Goal: Task Accomplishment & Management: Manage account settings

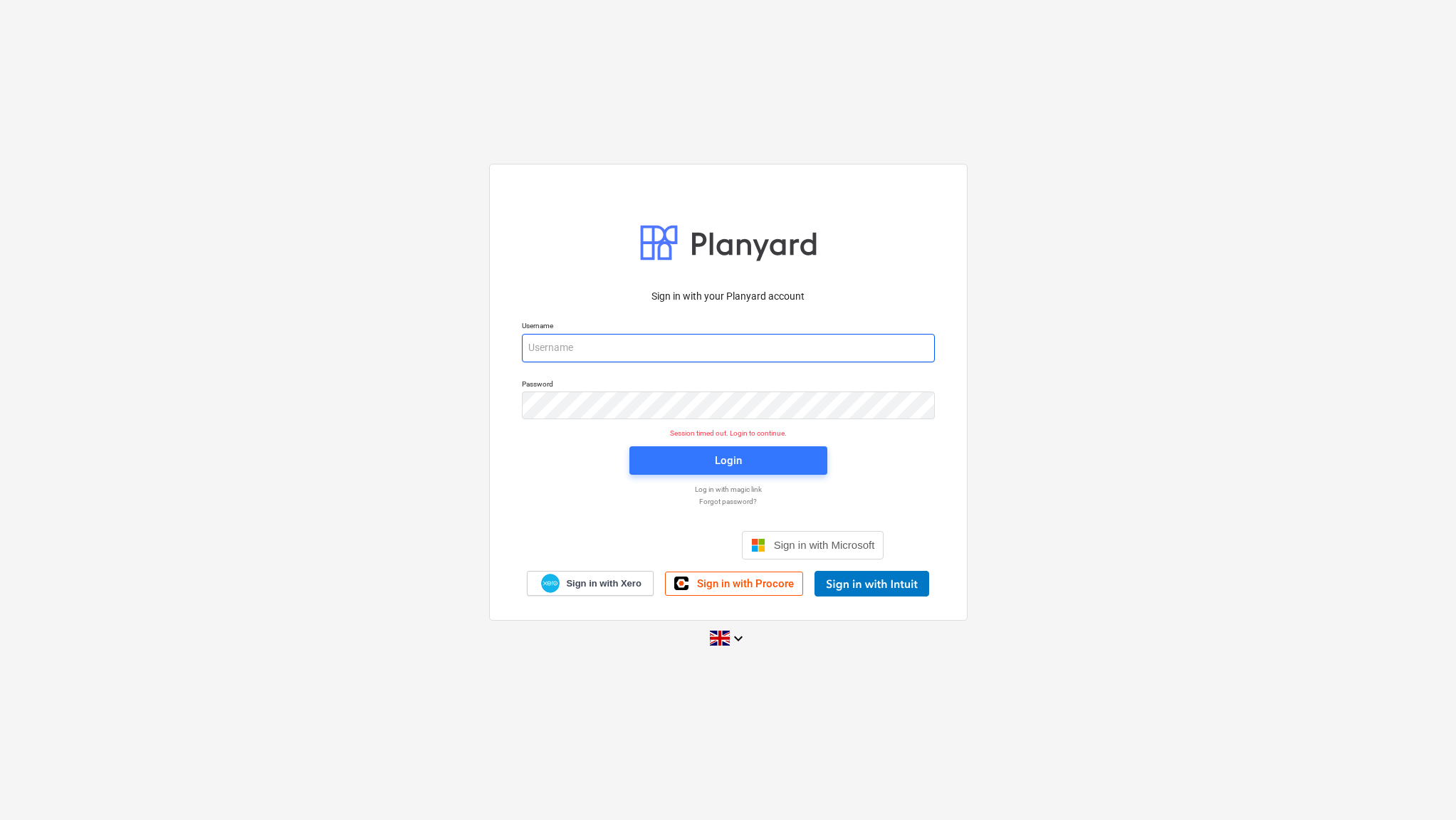
click at [604, 353] on input "email" at bounding box center [728, 348] width 412 height 28
click at [443, 448] on div "Sign in with your Planyard account Username Password Session timed out. Login t…" at bounding box center [728, 409] width 1456 height 515
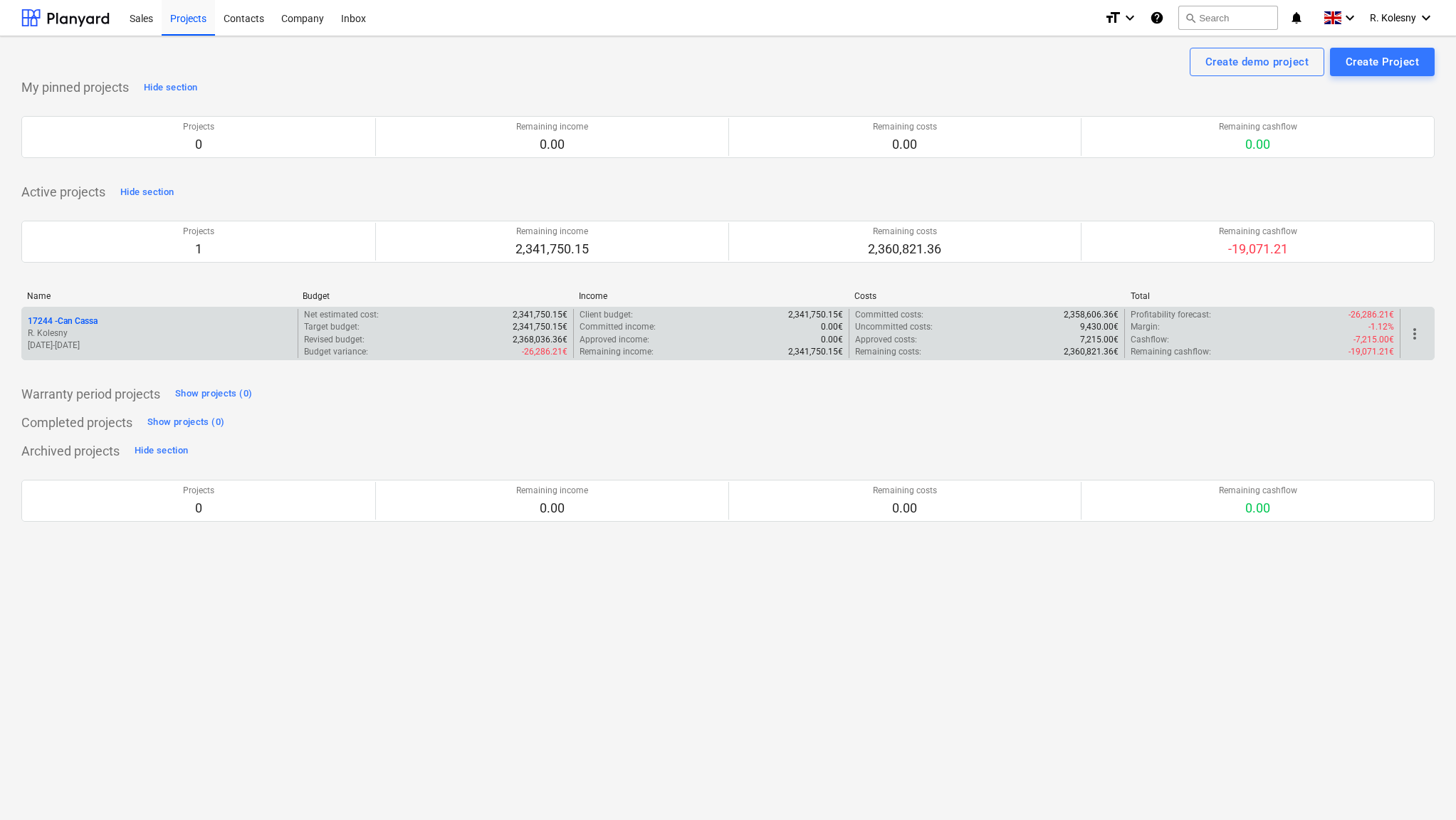
click at [68, 319] on p "17244 - Can Cassa" at bounding box center [63, 321] width 70 height 12
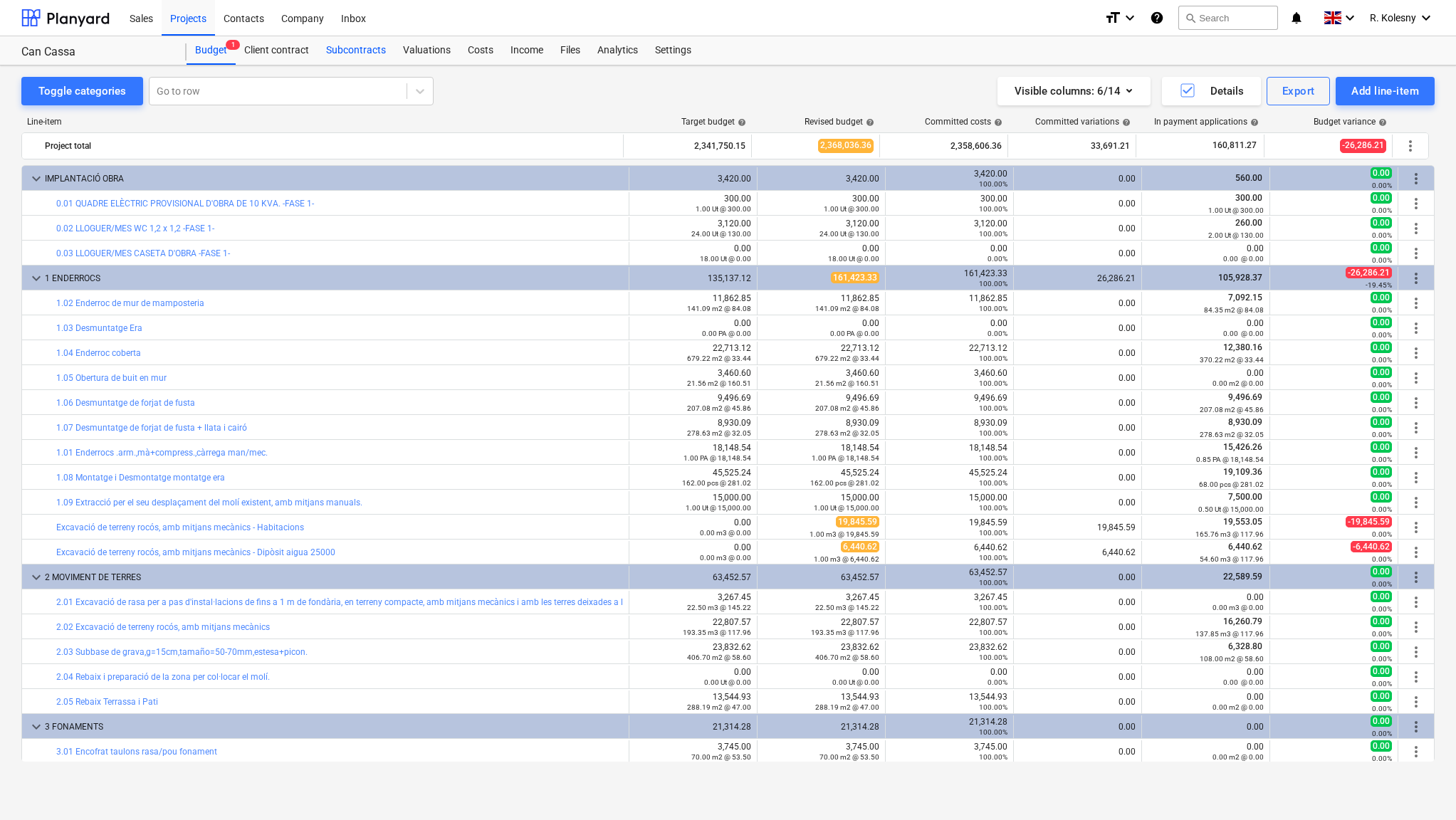
click at [355, 54] on div "Subcontracts" at bounding box center [356, 50] width 77 height 28
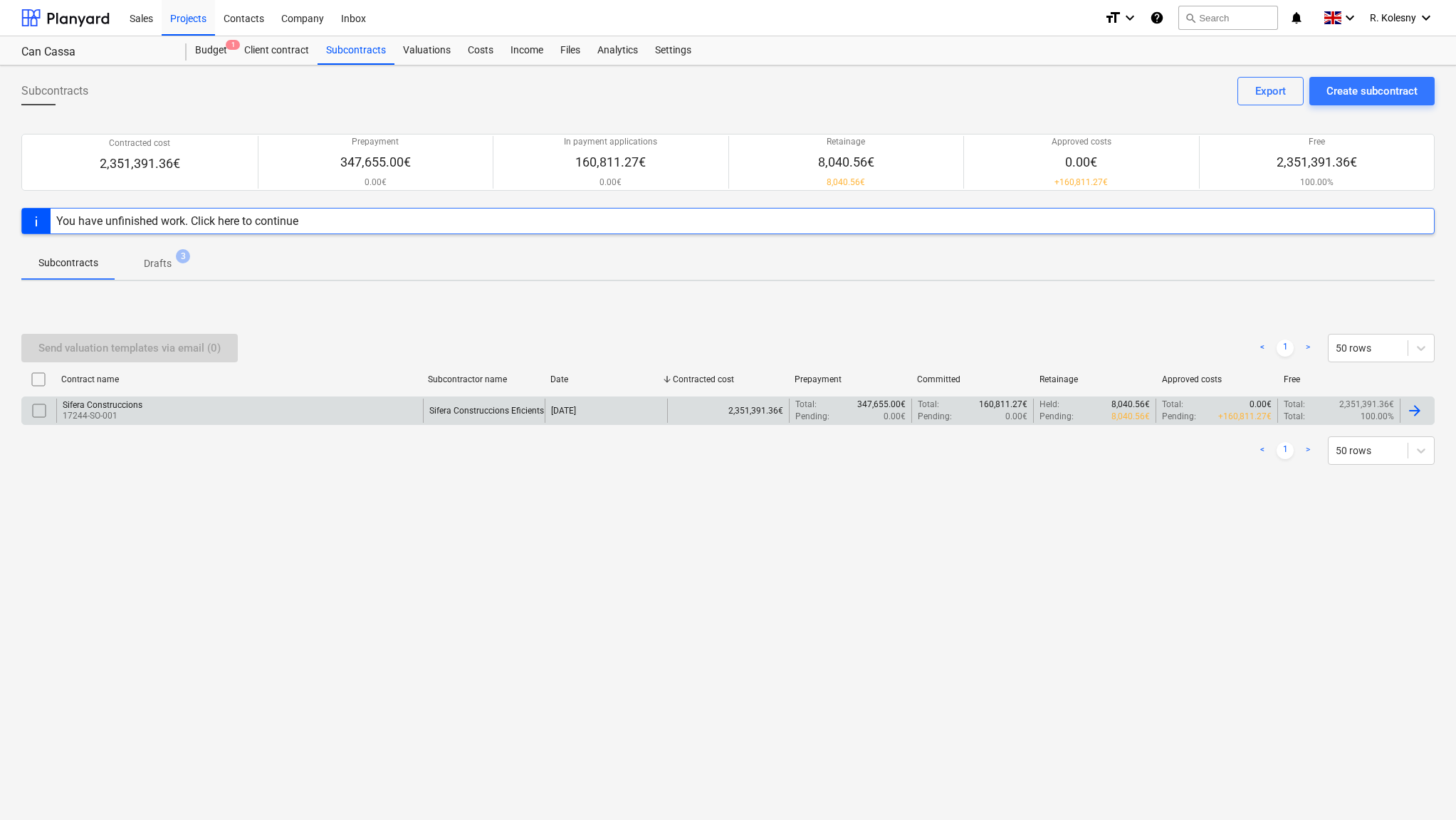
click at [104, 404] on div "Sifera Construccions" at bounding box center [102, 405] width 79 height 10
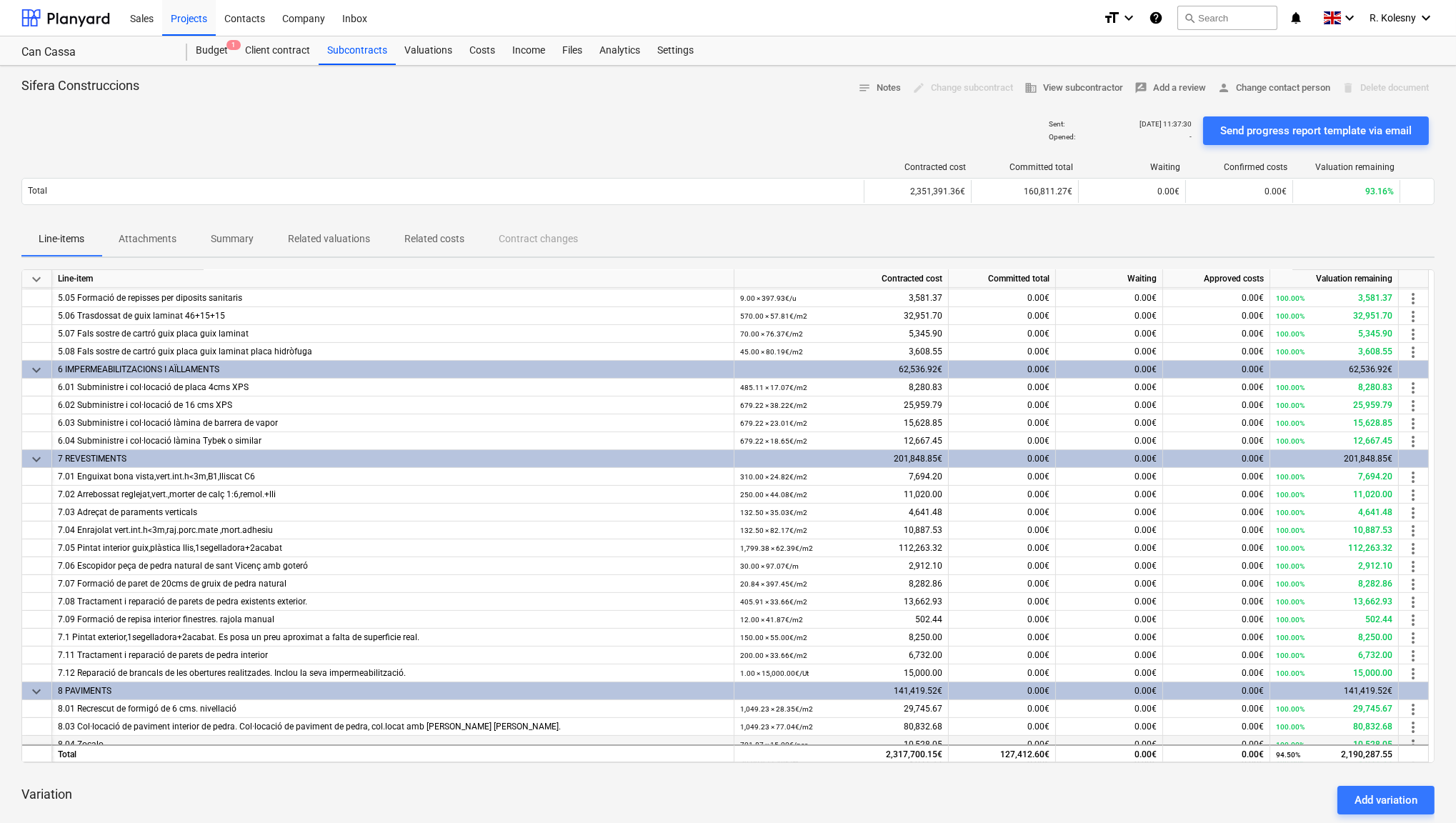
scroll to position [818, 0]
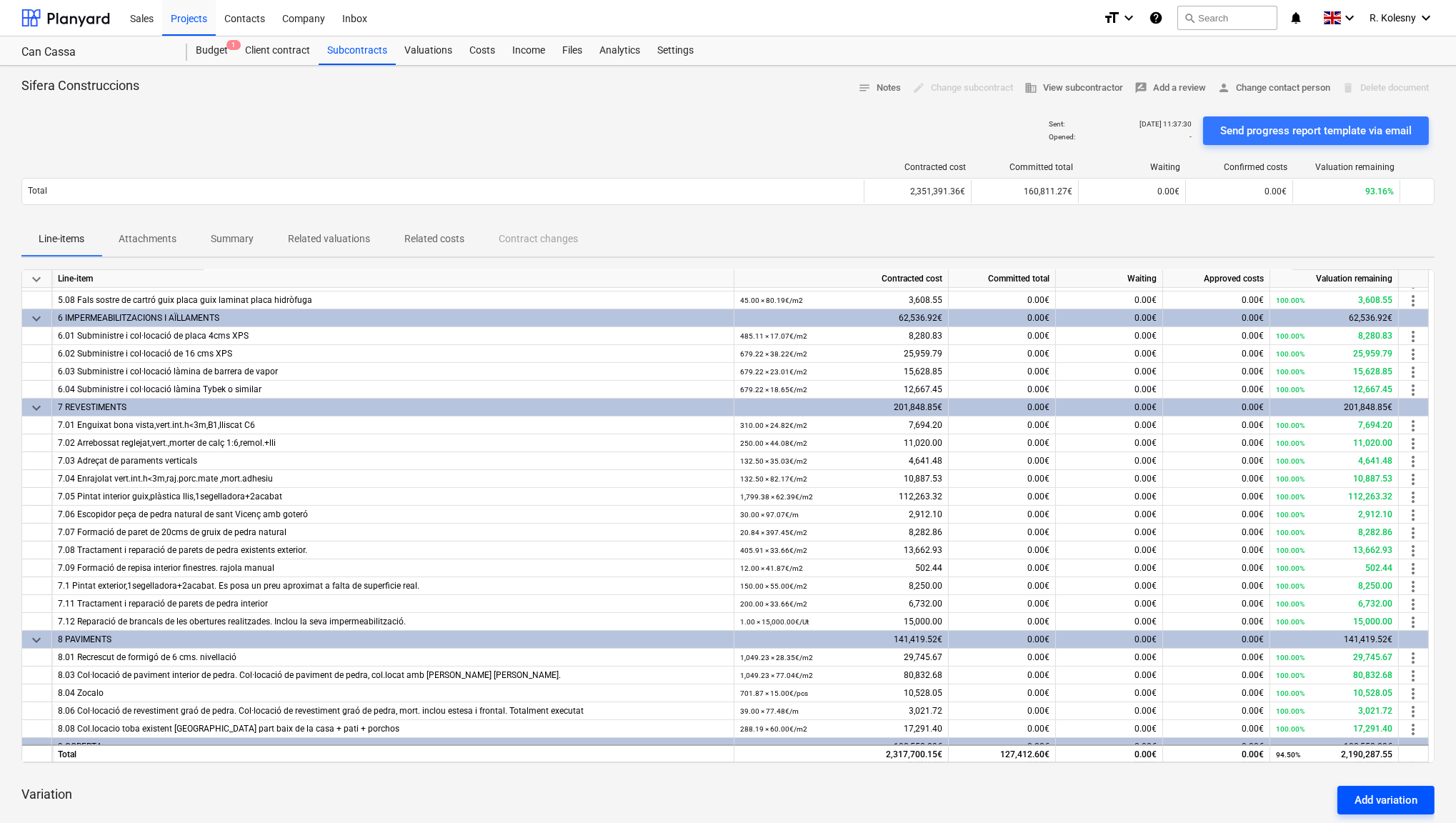
click at [1358, 796] on div "Add variation" at bounding box center [1385, 801] width 63 height 19
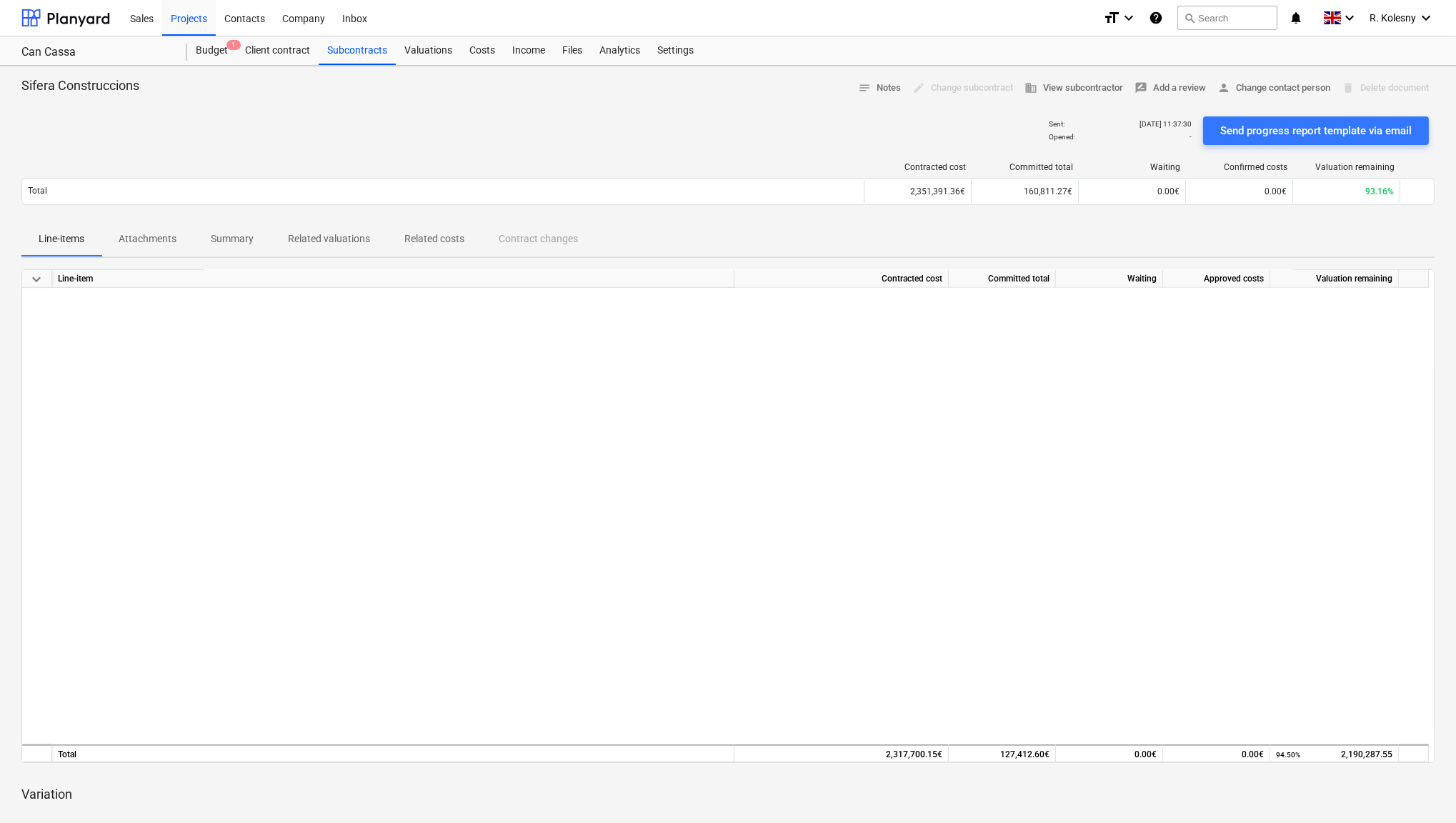
scroll to position [1114, 0]
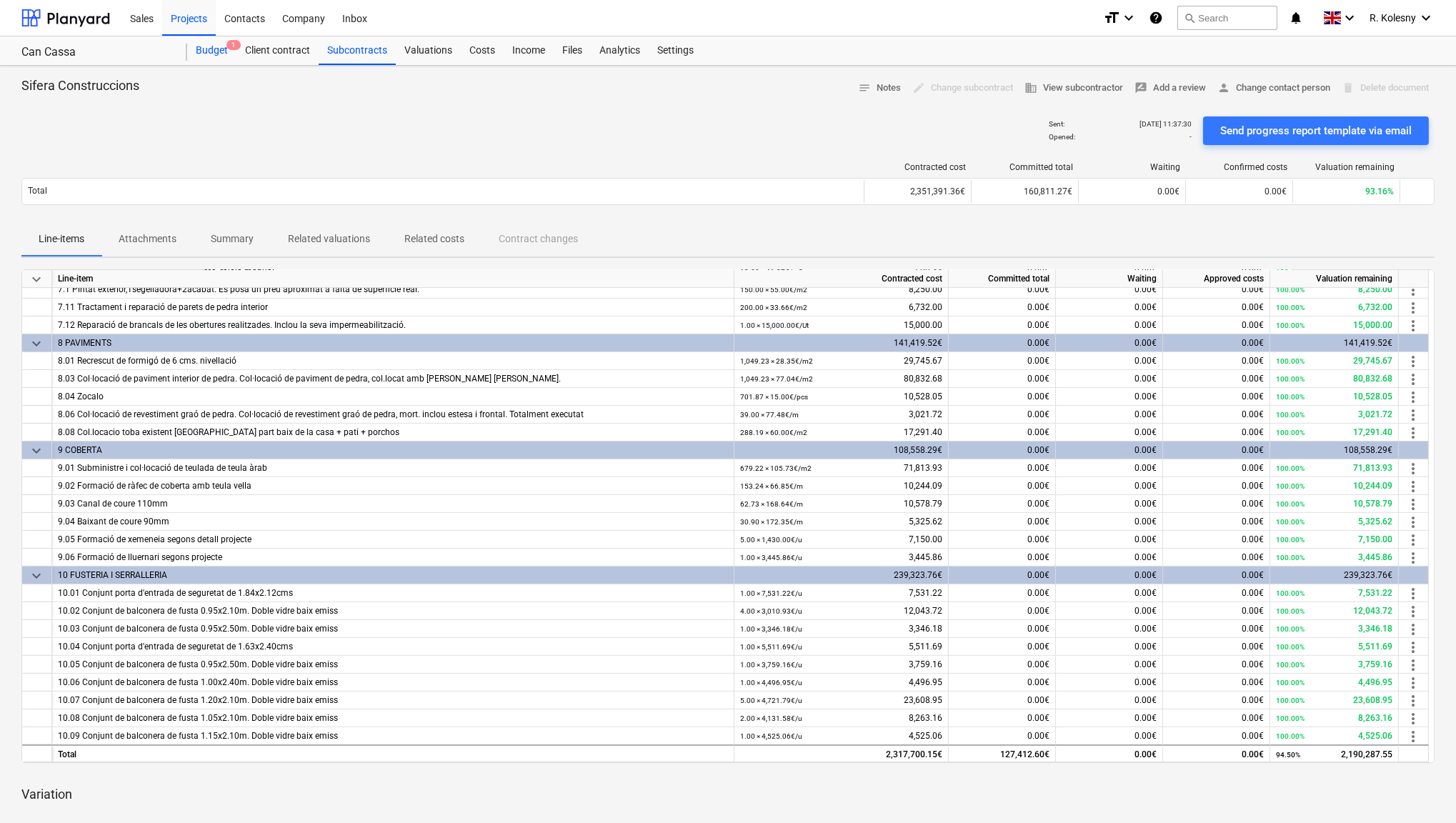
click at [207, 51] on div "Budget 1" at bounding box center [212, 51] width 50 height 28
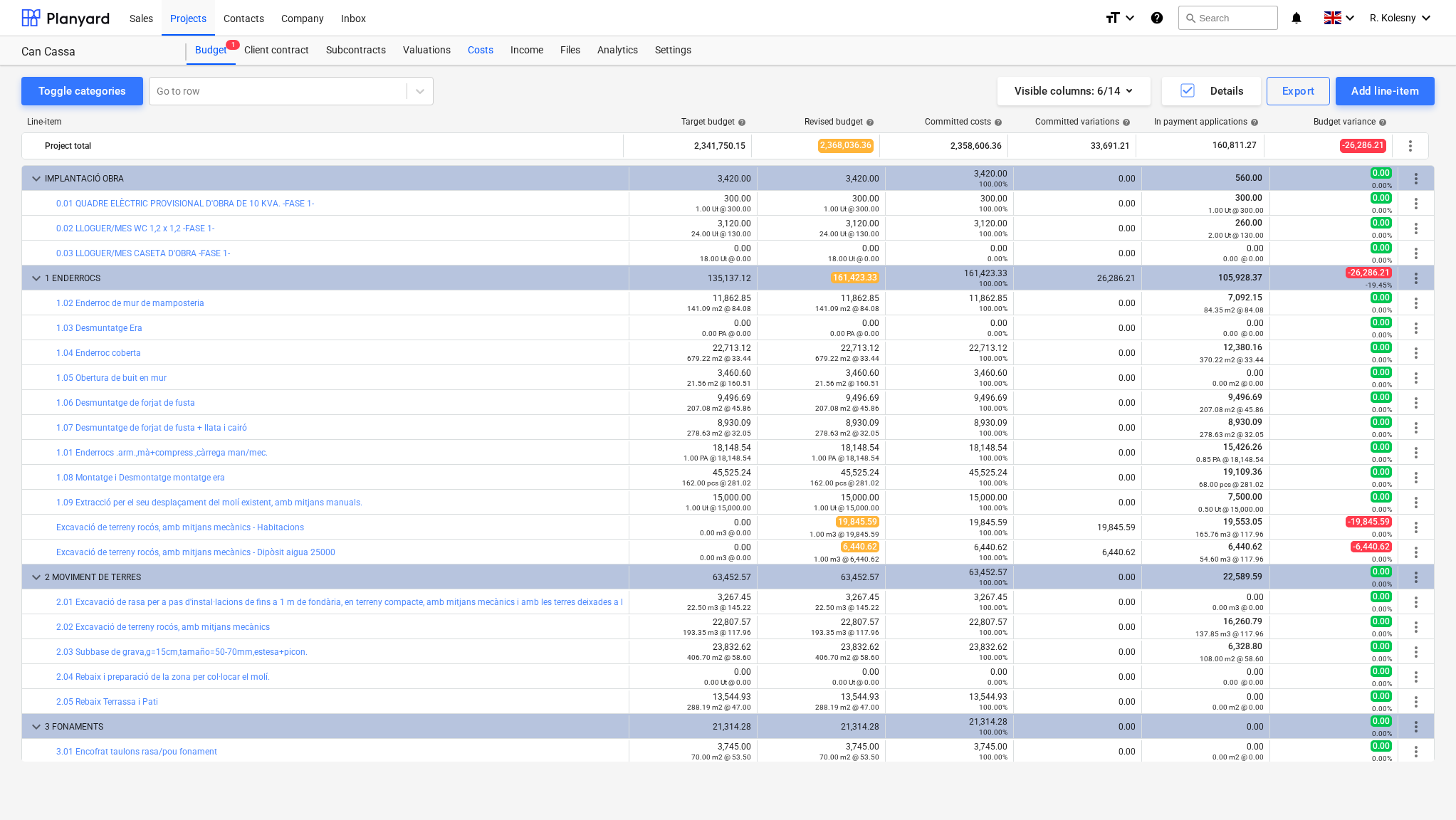
click at [480, 52] on div "Costs" at bounding box center [481, 50] width 43 height 28
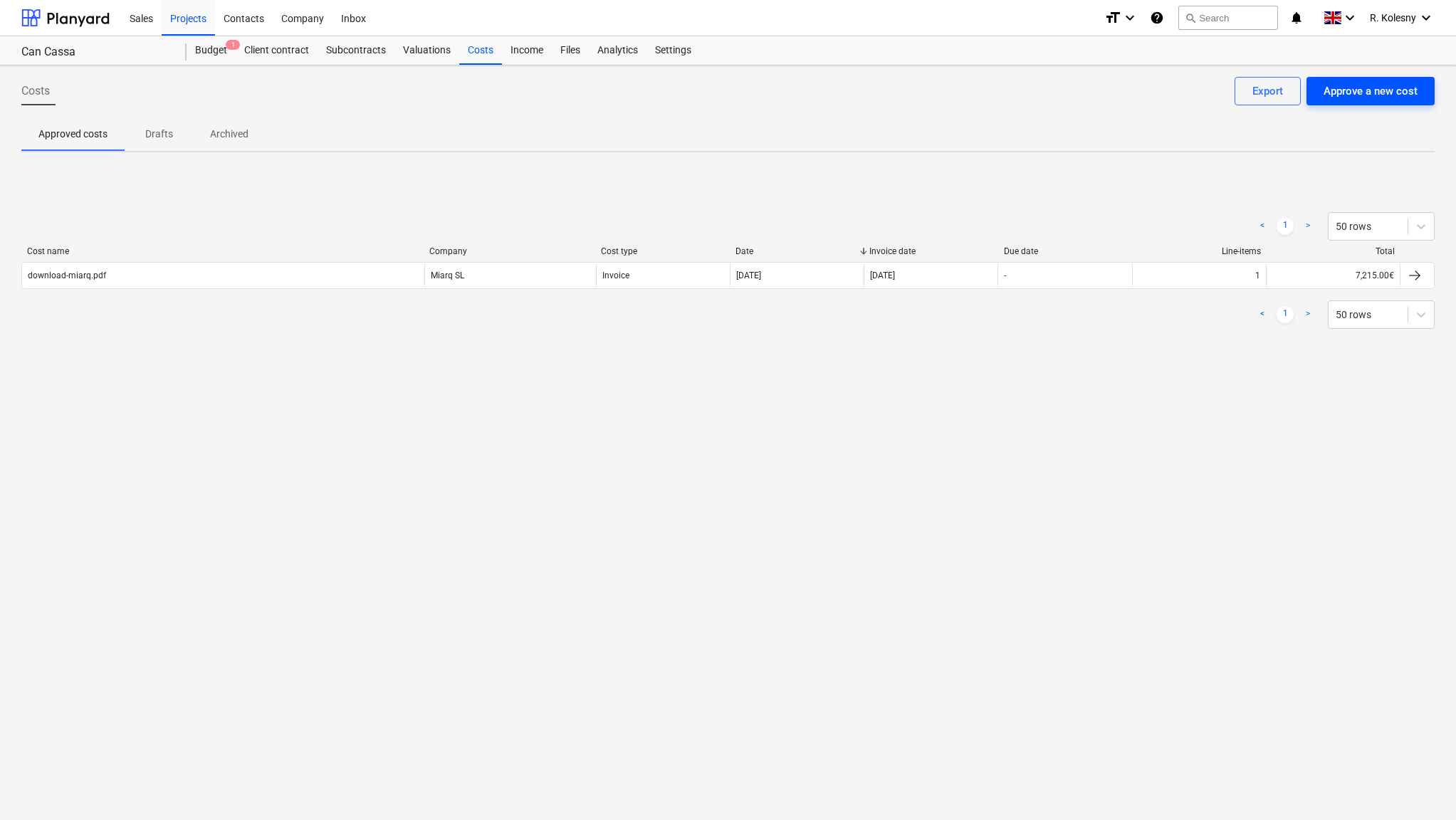
click at [1343, 97] on div "Approve a new cost" at bounding box center [1371, 91] width 94 height 19
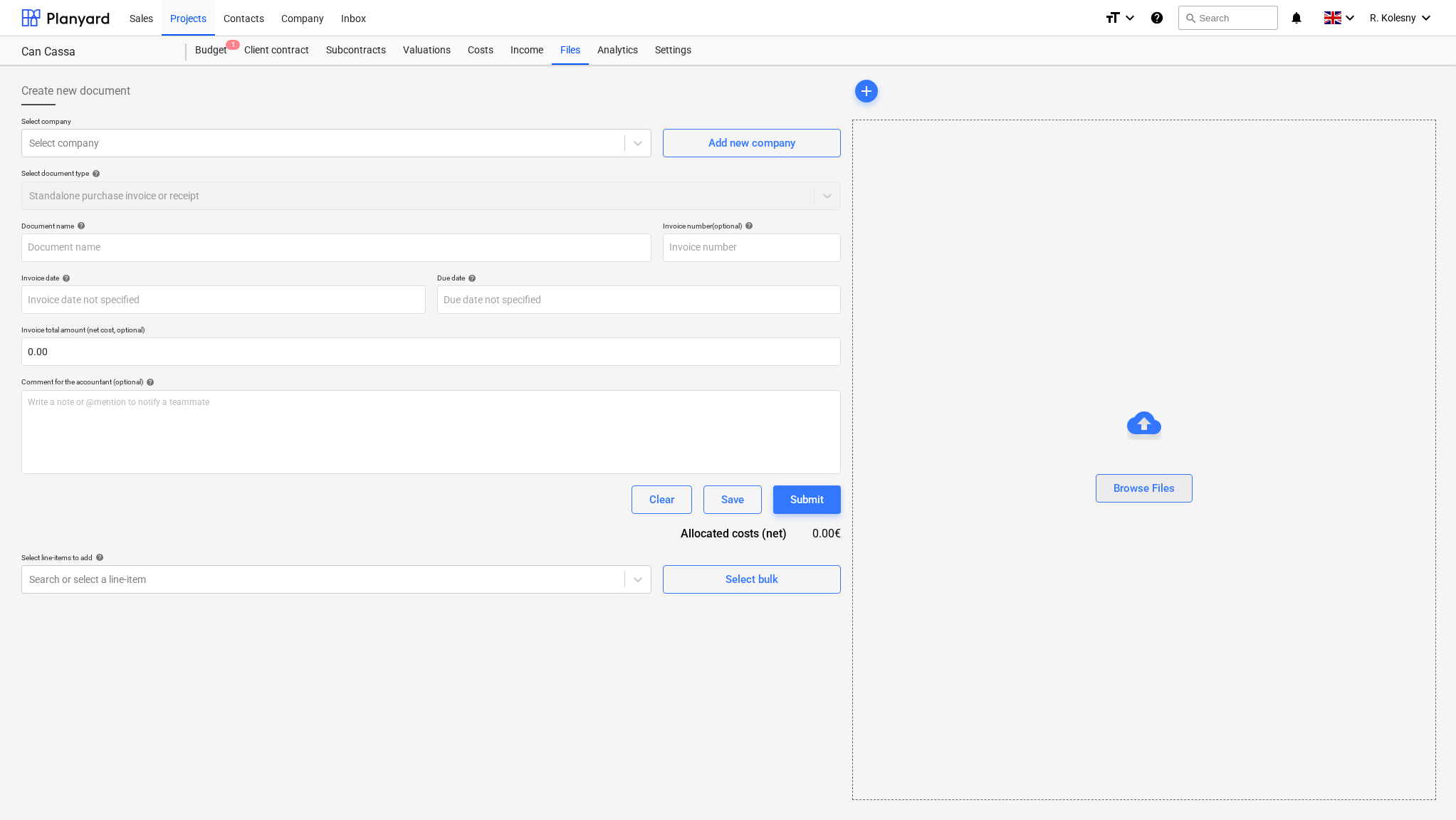
click at [1137, 489] on div "Browse Files" at bounding box center [1144, 489] width 61 height 19
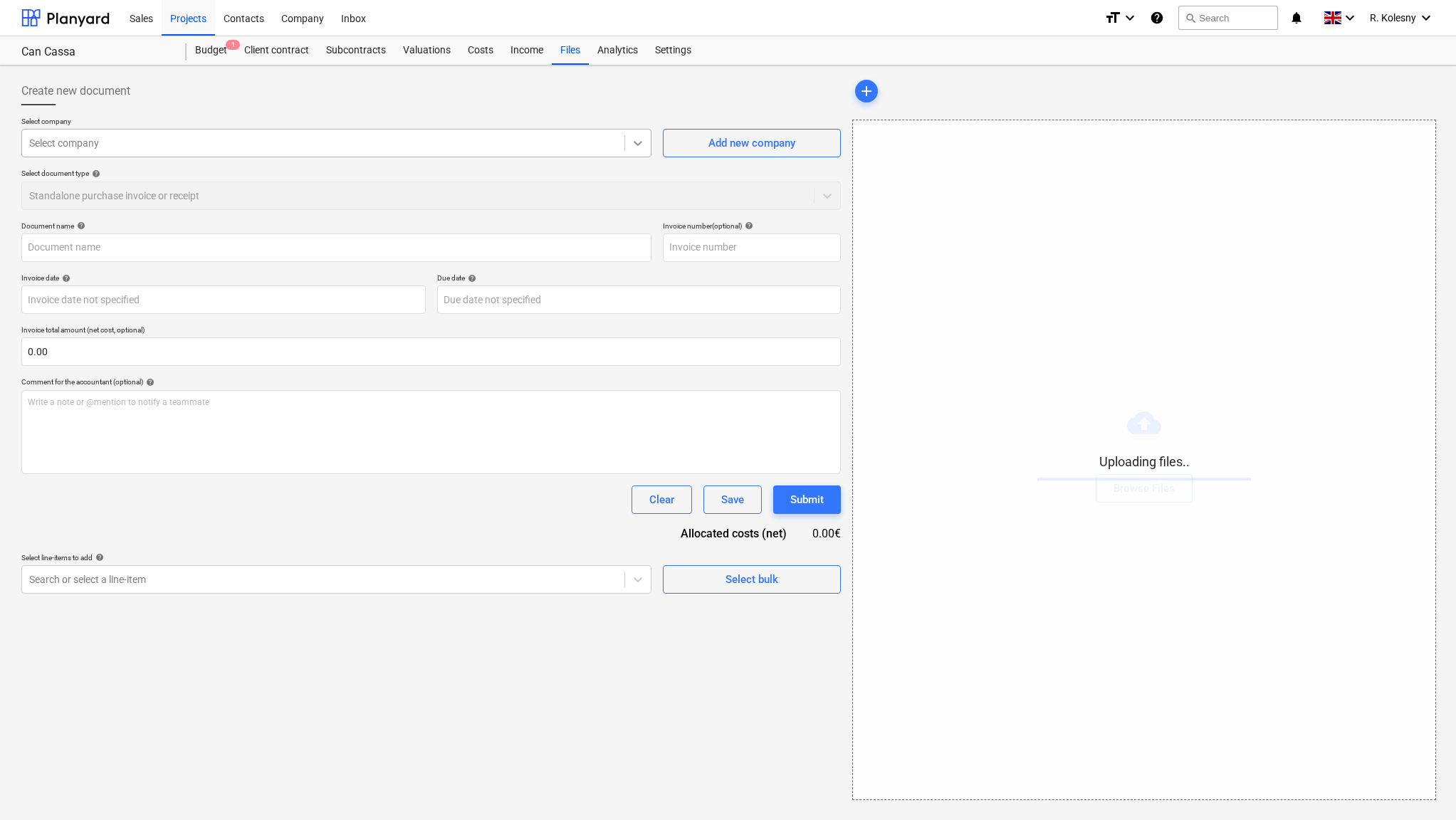
click at [636, 144] on icon at bounding box center [638, 144] width 9 height 5
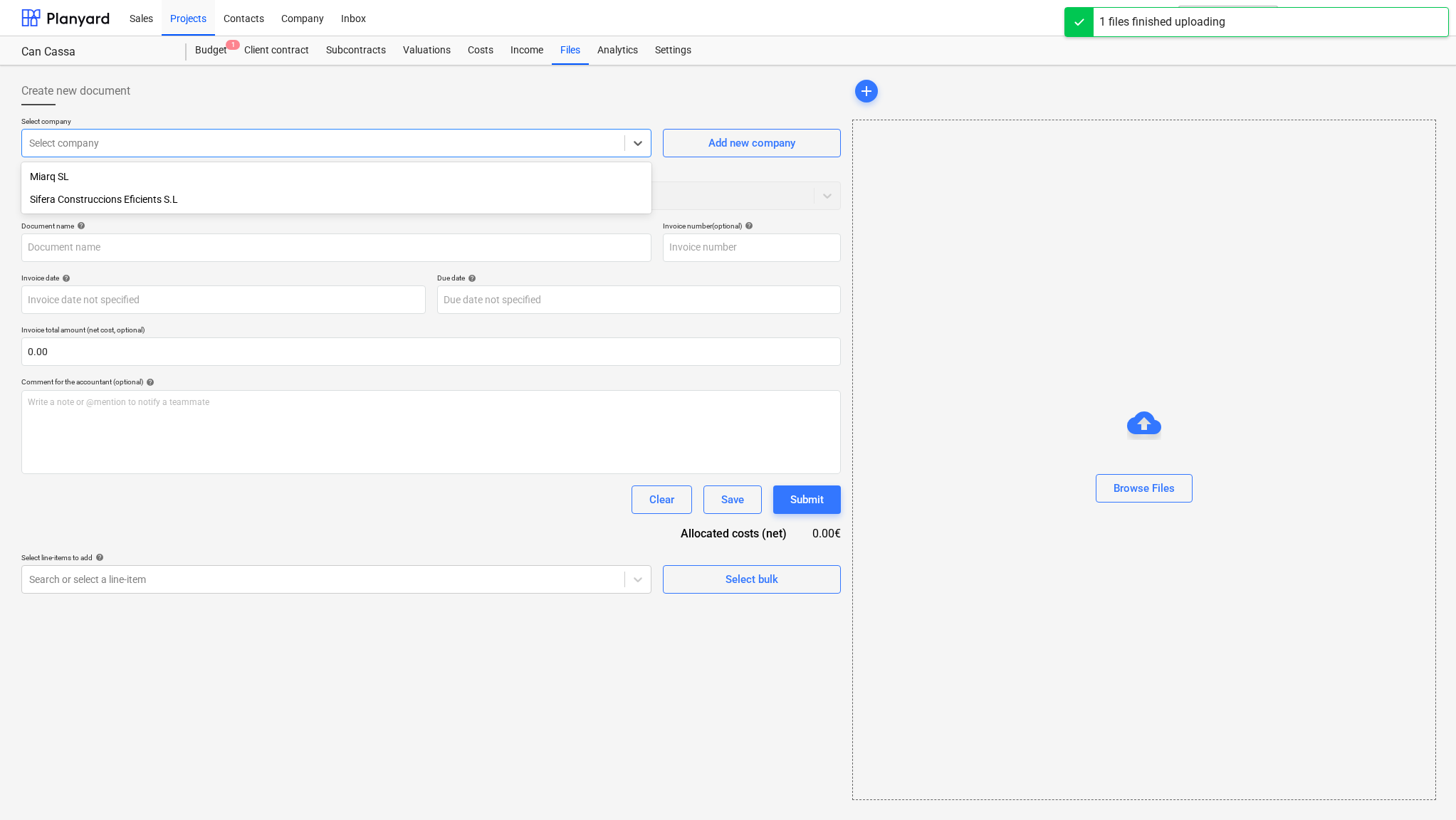
type input "250930 CERTIFICACIO SETEMBRE [DATE] CANCASSA signat.pdf"
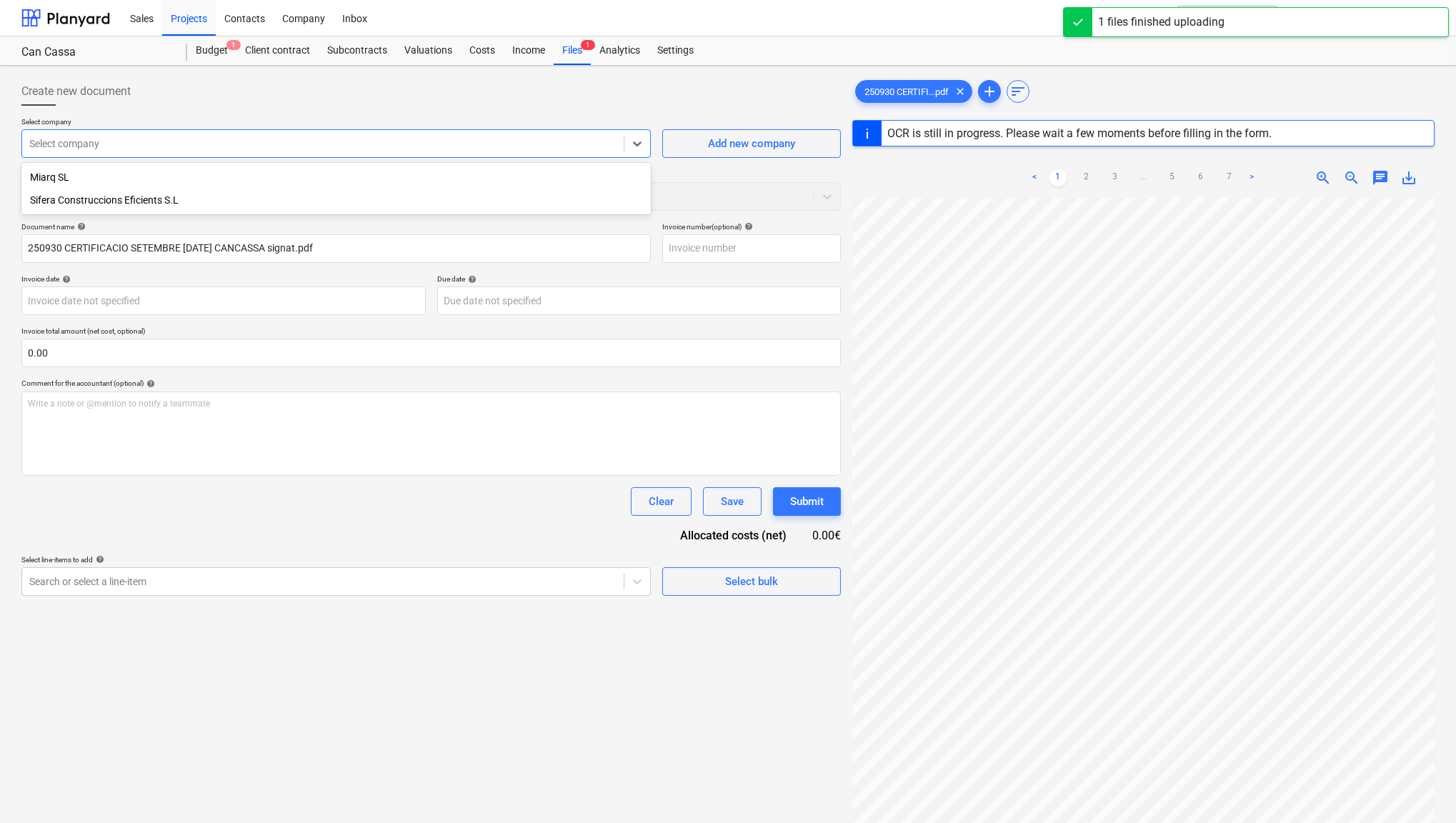
click at [129, 201] on div "Sifera Construccions Eficients S.L" at bounding box center [336, 200] width 629 height 23
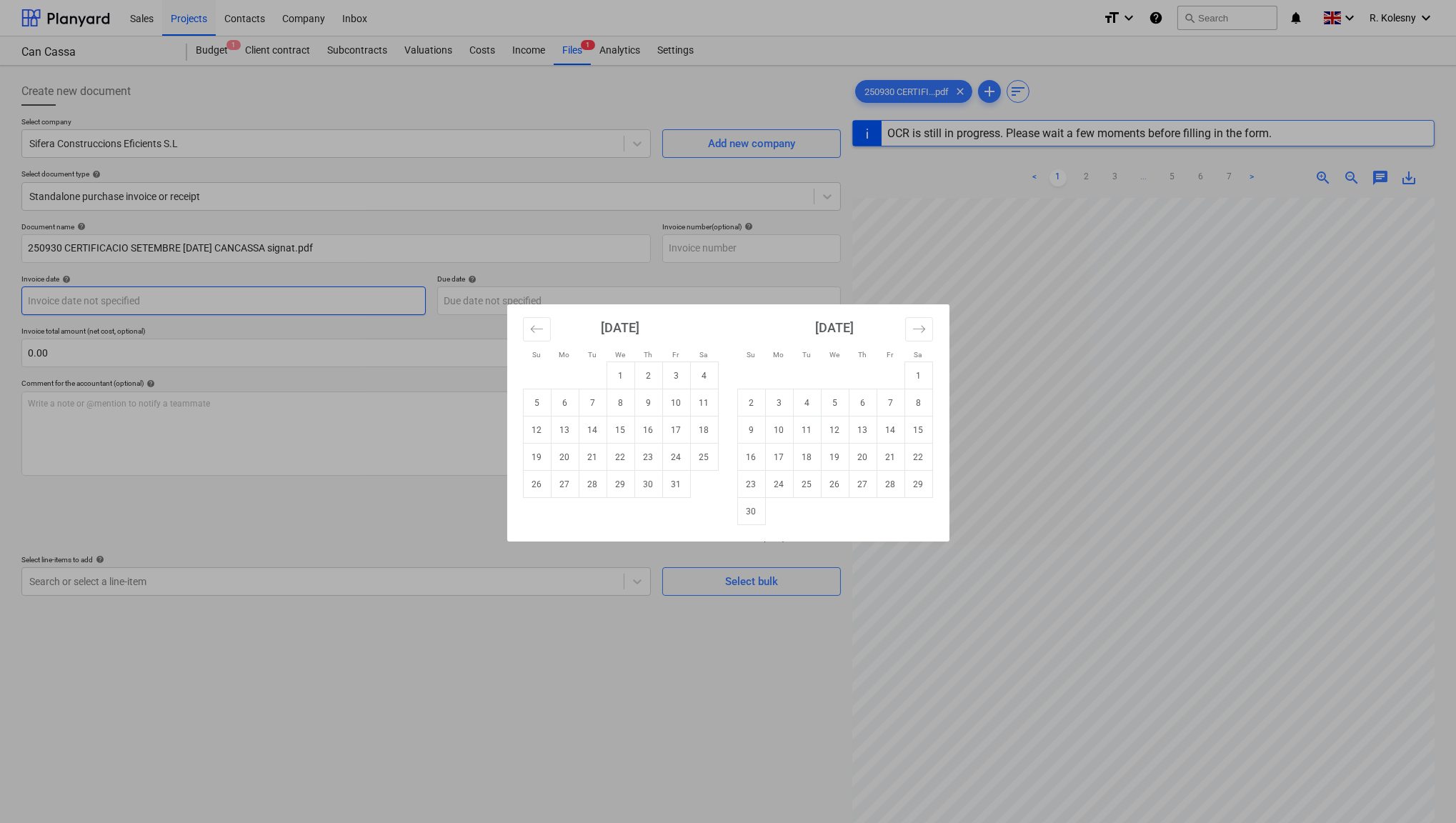
click at [249, 301] on body "Sales Projects Contacts Company Inbox format_size keyboard_arrow_down help sear…" at bounding box center [728, 412] width 1456 height 823
click at [614, 368] on td "1" at bounding box center [620, 376] width 28 height 27
type input "[DATE]"
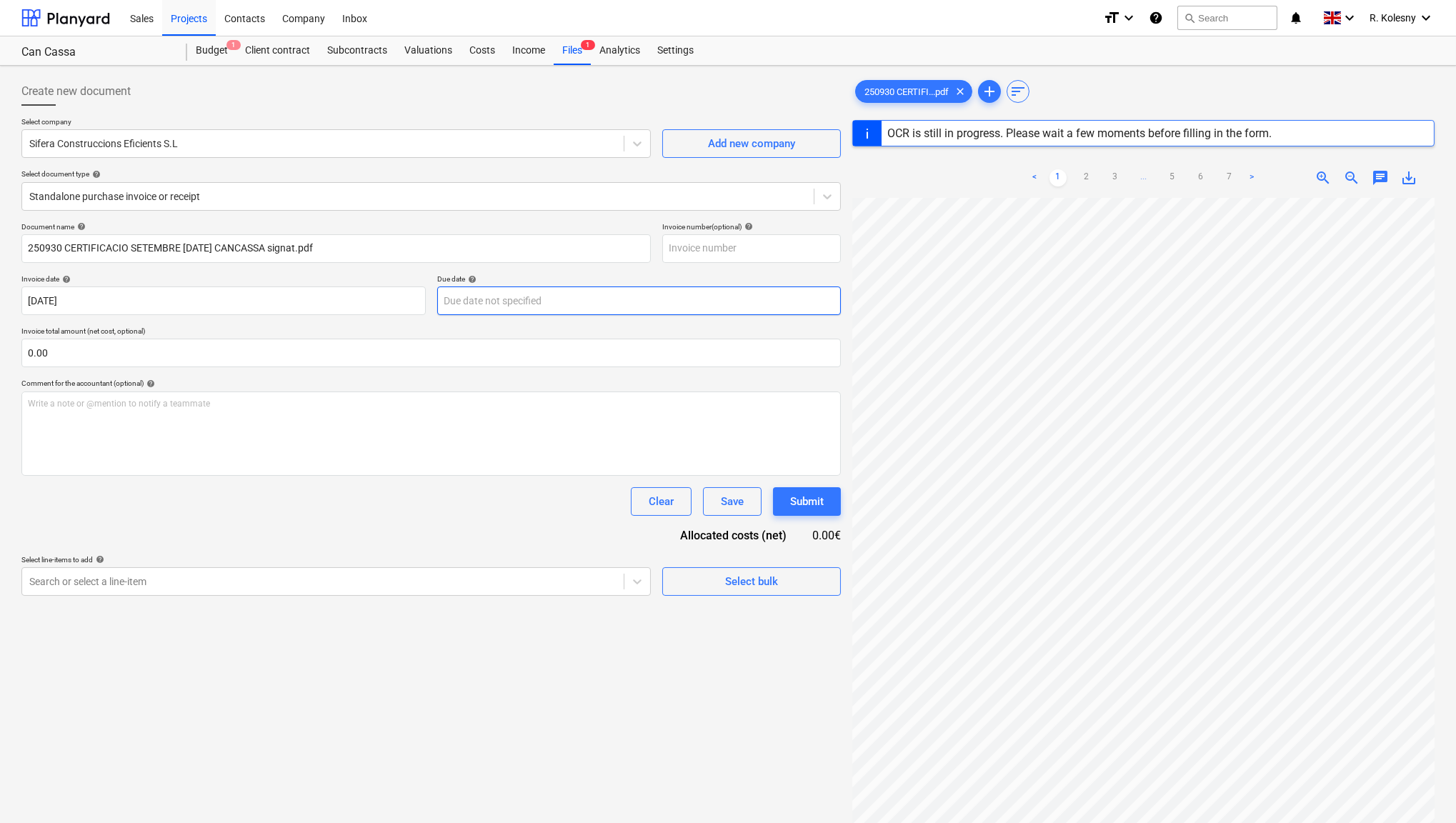
click at [467, 295] on body "Sales Projects Contacts Company Inbox format_size keyboard_arrow_down help sear…" at bounding box center [728, 412] width 1456 height 823
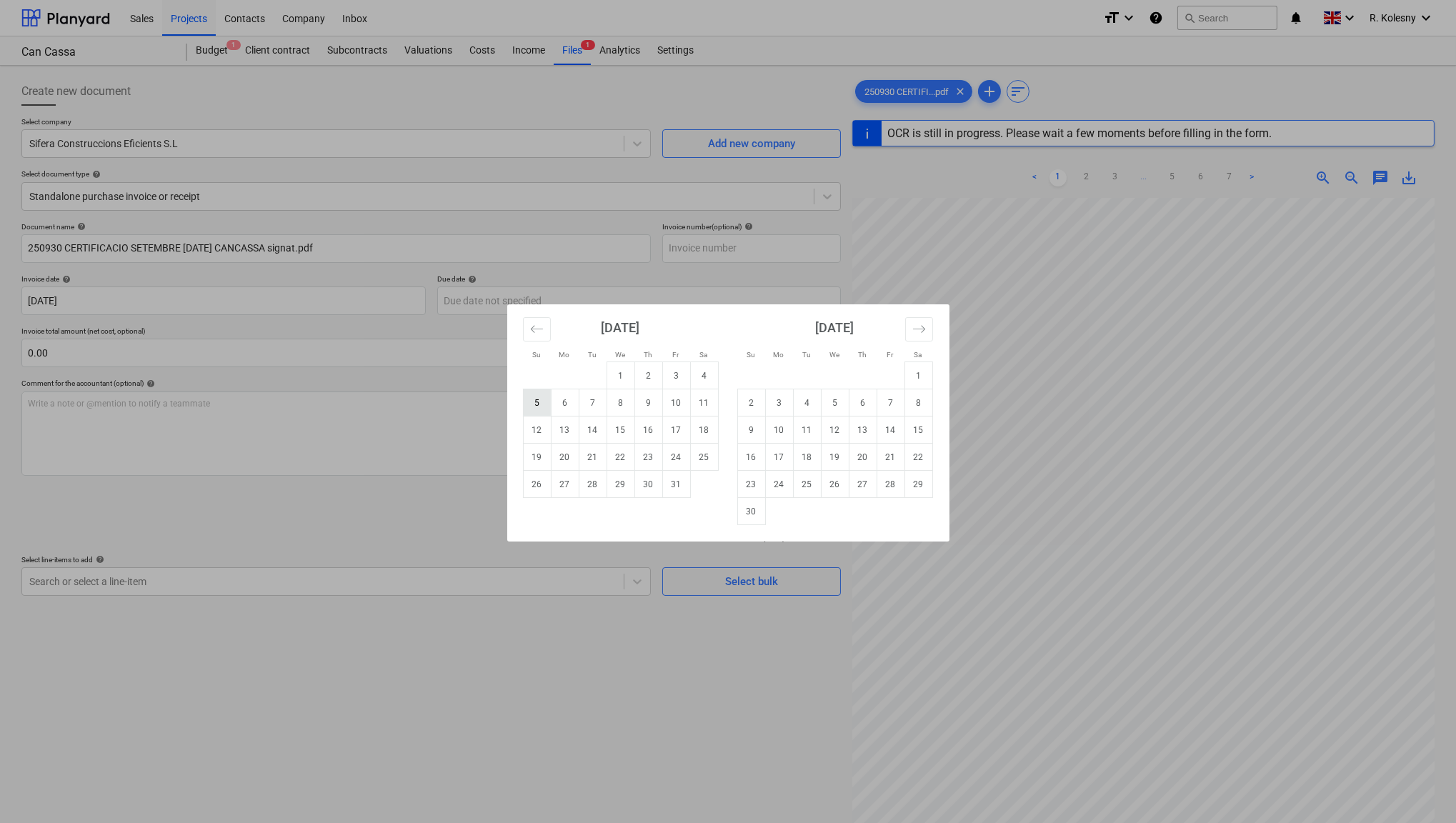
click at [539, 405] on td "5" at bounding box center [536, 403] width 28 height 27
type input "[DATE]"
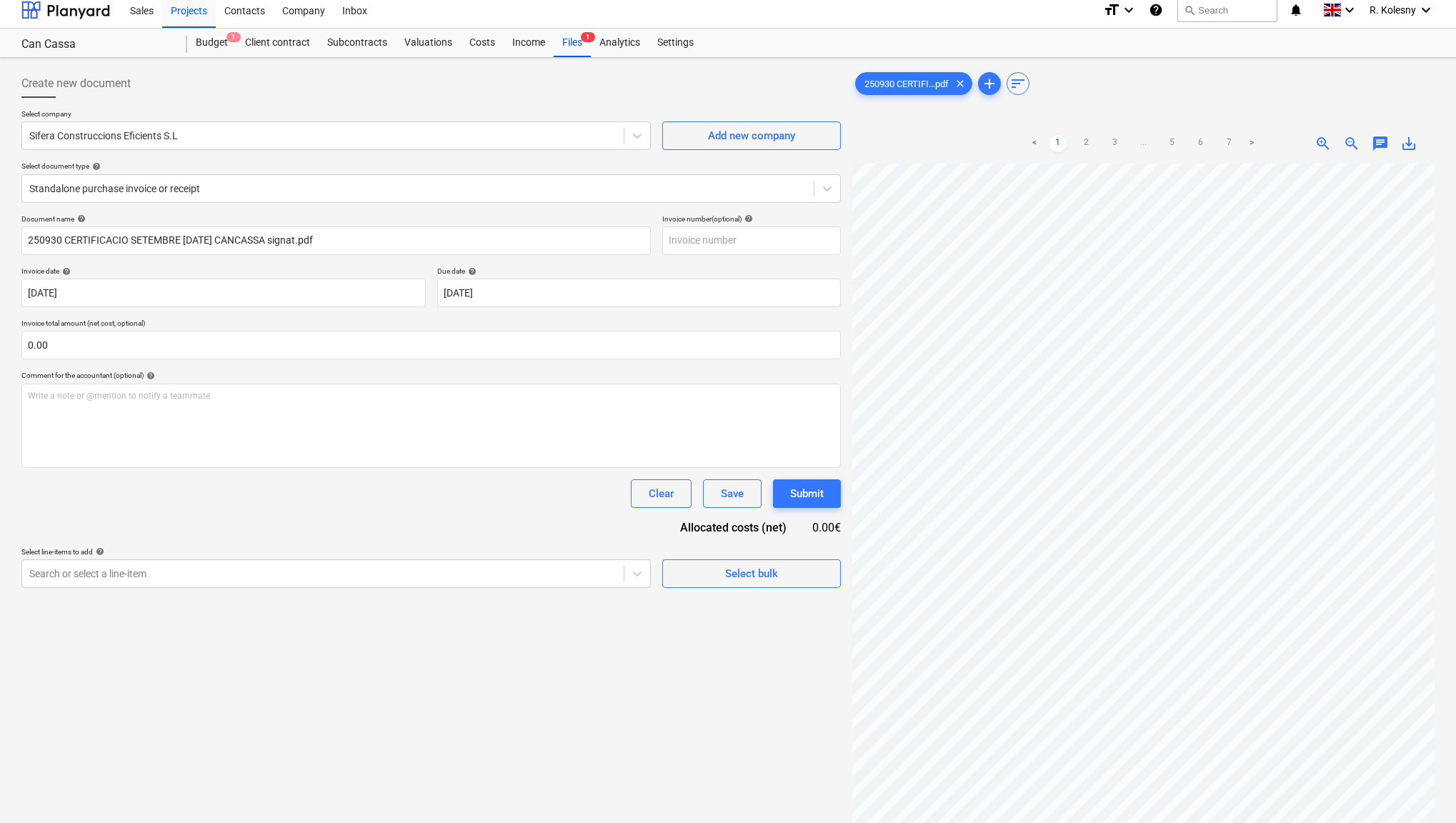
scroll to position [11, 0]
click at [754, 566] on div "Select bulk" at bounding box center [752, 571] width 53 height 19
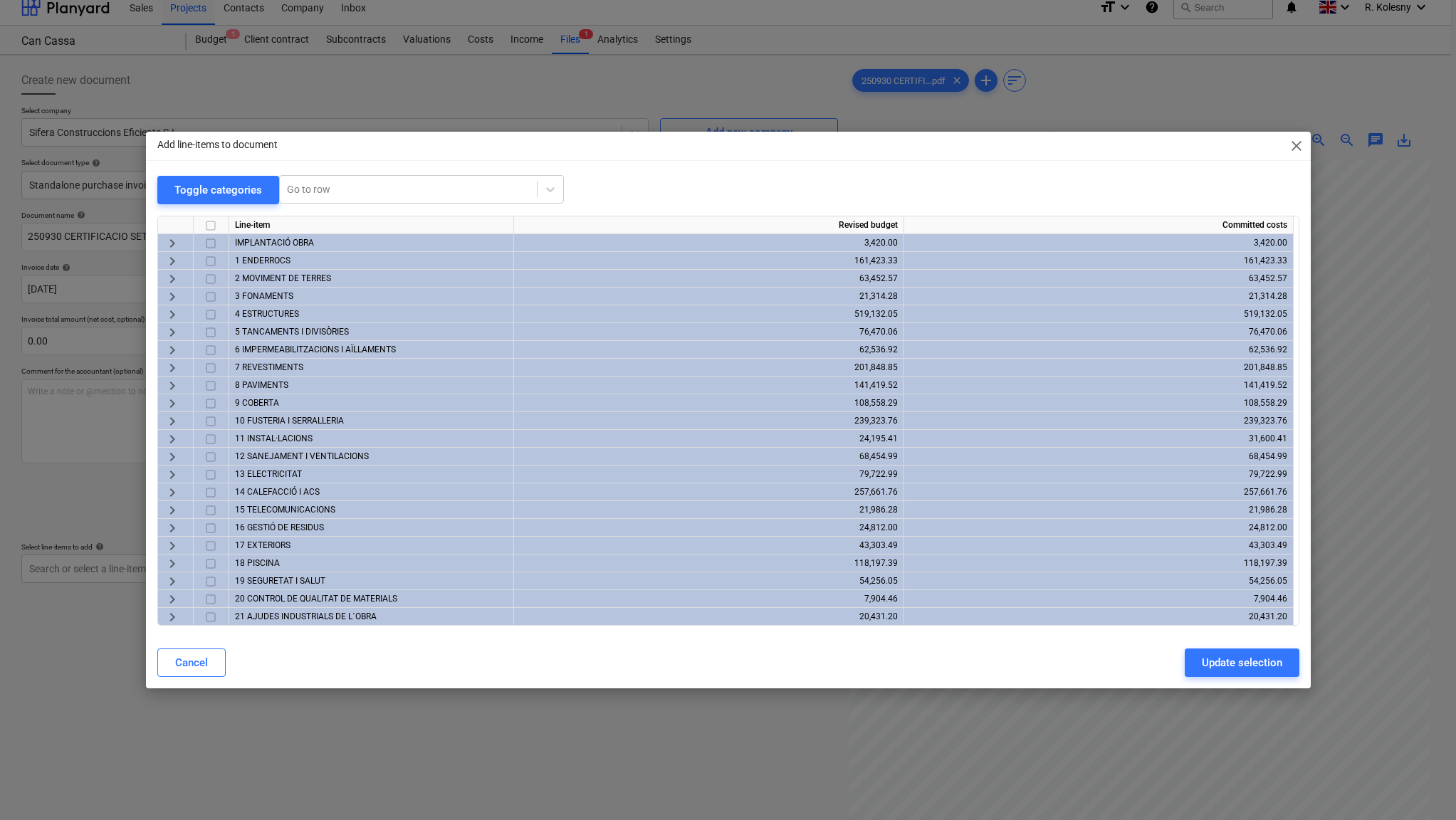
click at [209, 222] on input "checkbox" at bounding box center [211, 226] width 17 height 17
checkbox input "true"
click at [1228, 660] on div "Update selection" at bounding box center [1242, 663] width 80 height 19
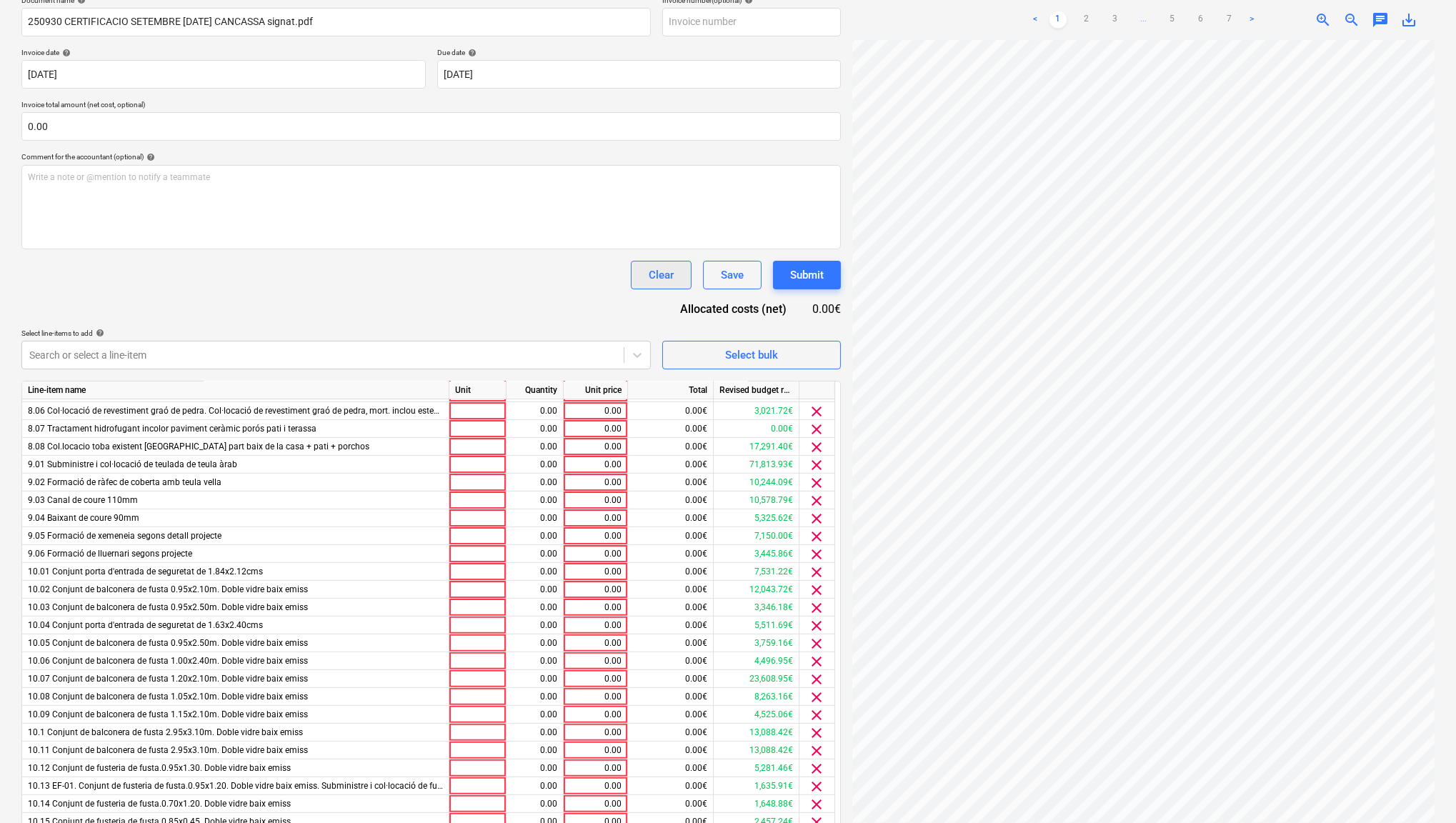
scroll to position [0, 0]
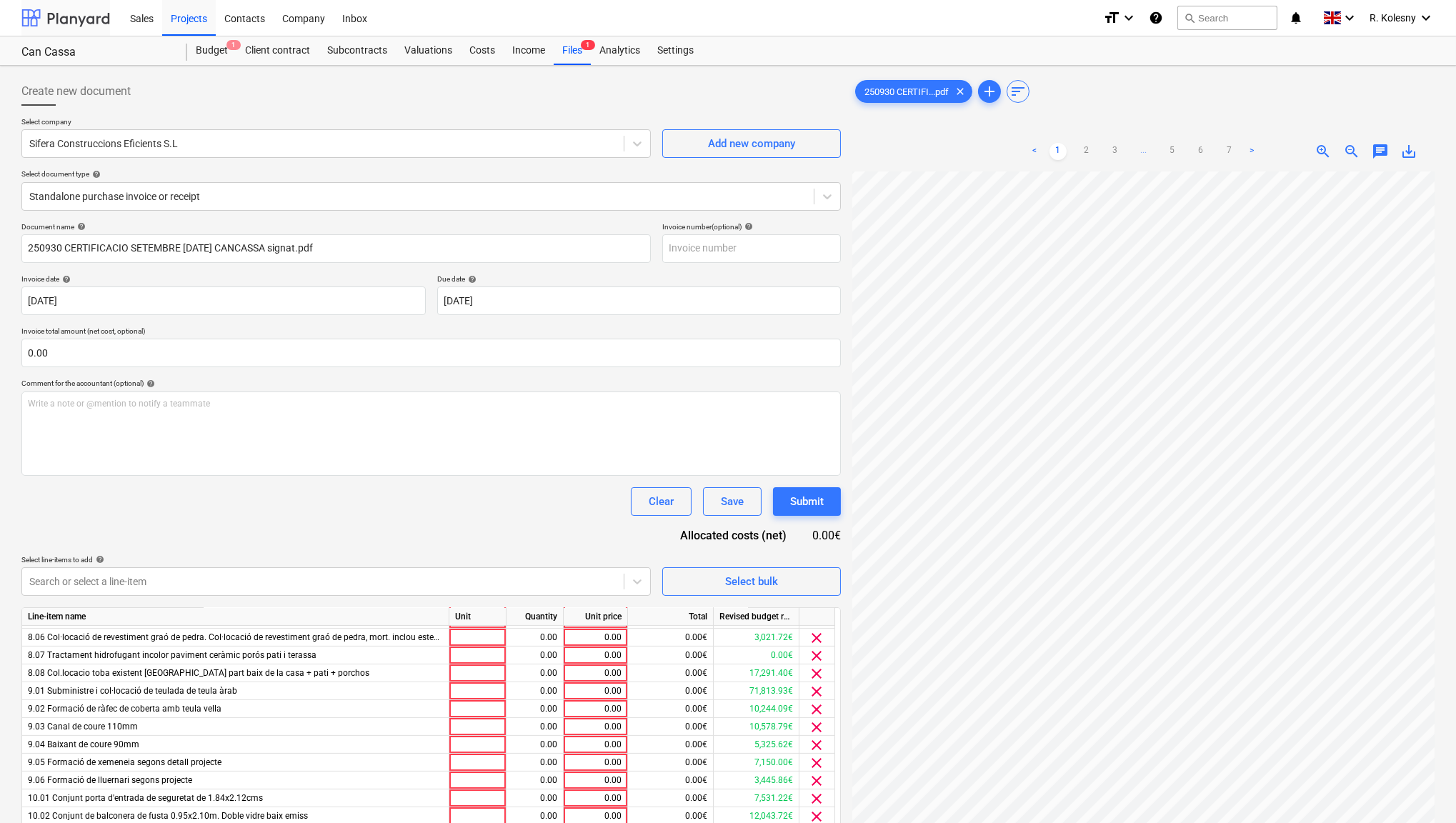
click at [74, 19] on div at bounding box center [65, 18] width 88 height 36
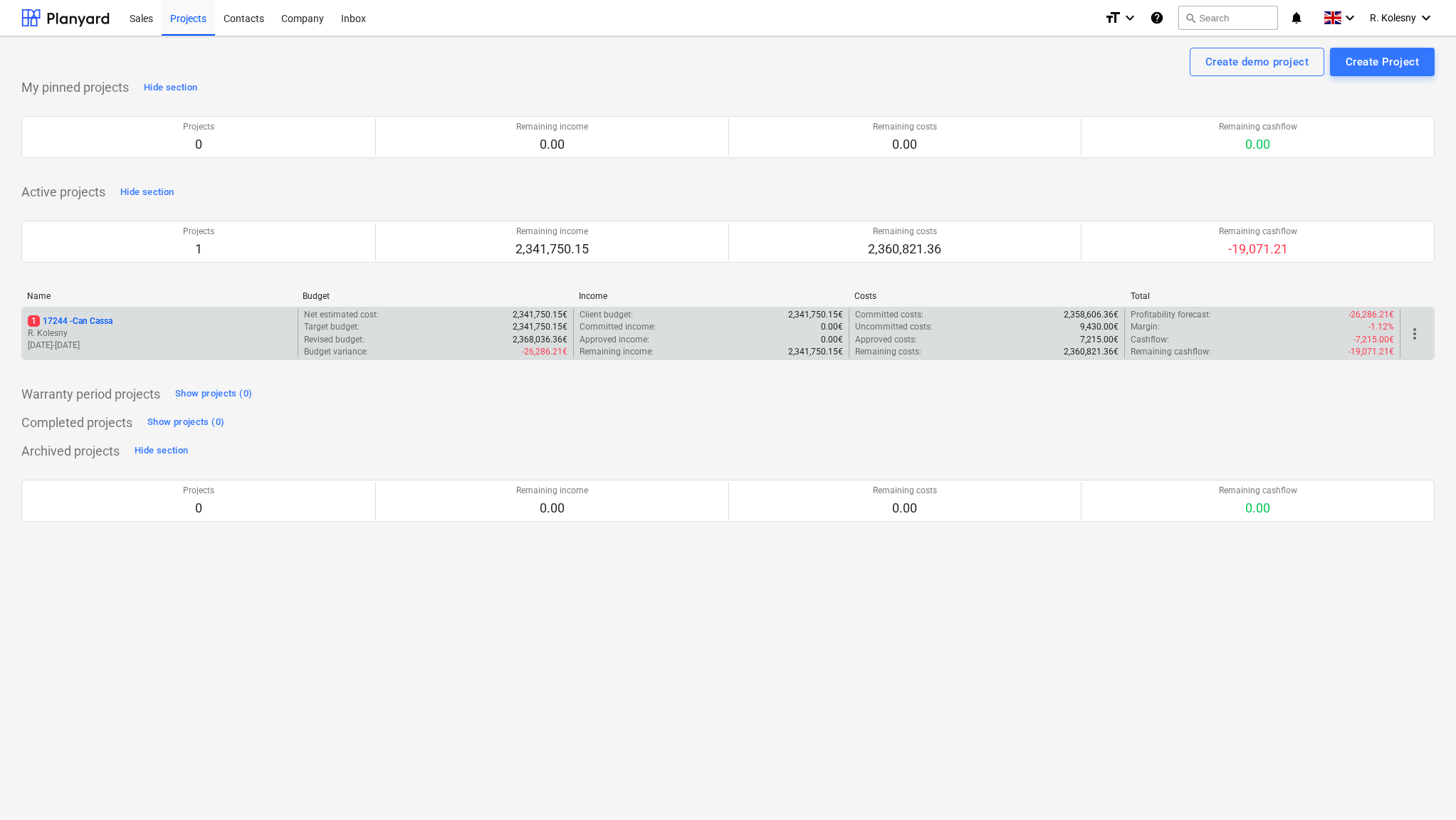
click at [92, 319] on p "1 17244 - Can Cassa" at bounding box center [70, 321] width 85 height 12
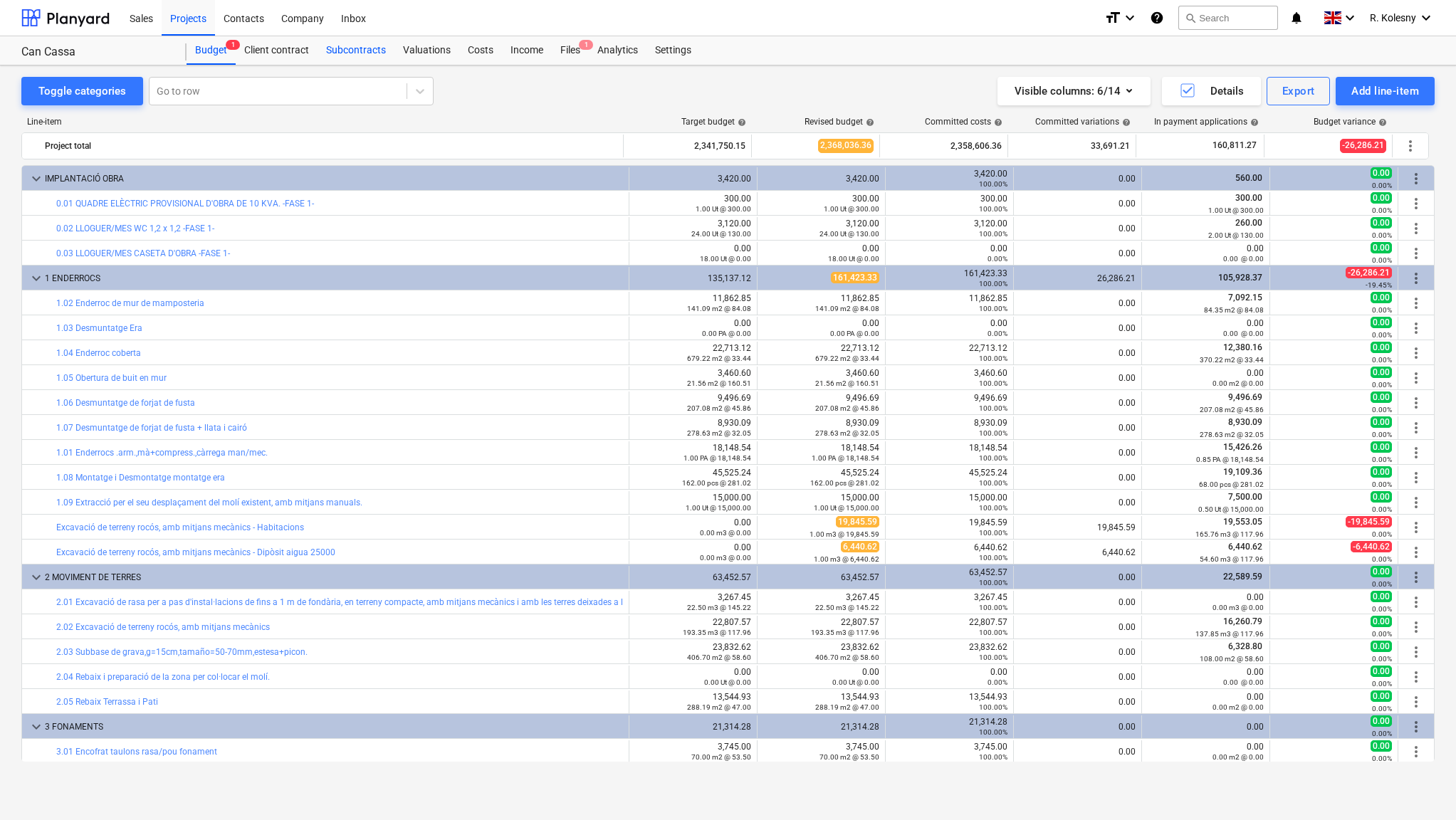
click at [365, 49] on div "Subcontracts" at bounding box center [356, 50] width 77 height 28
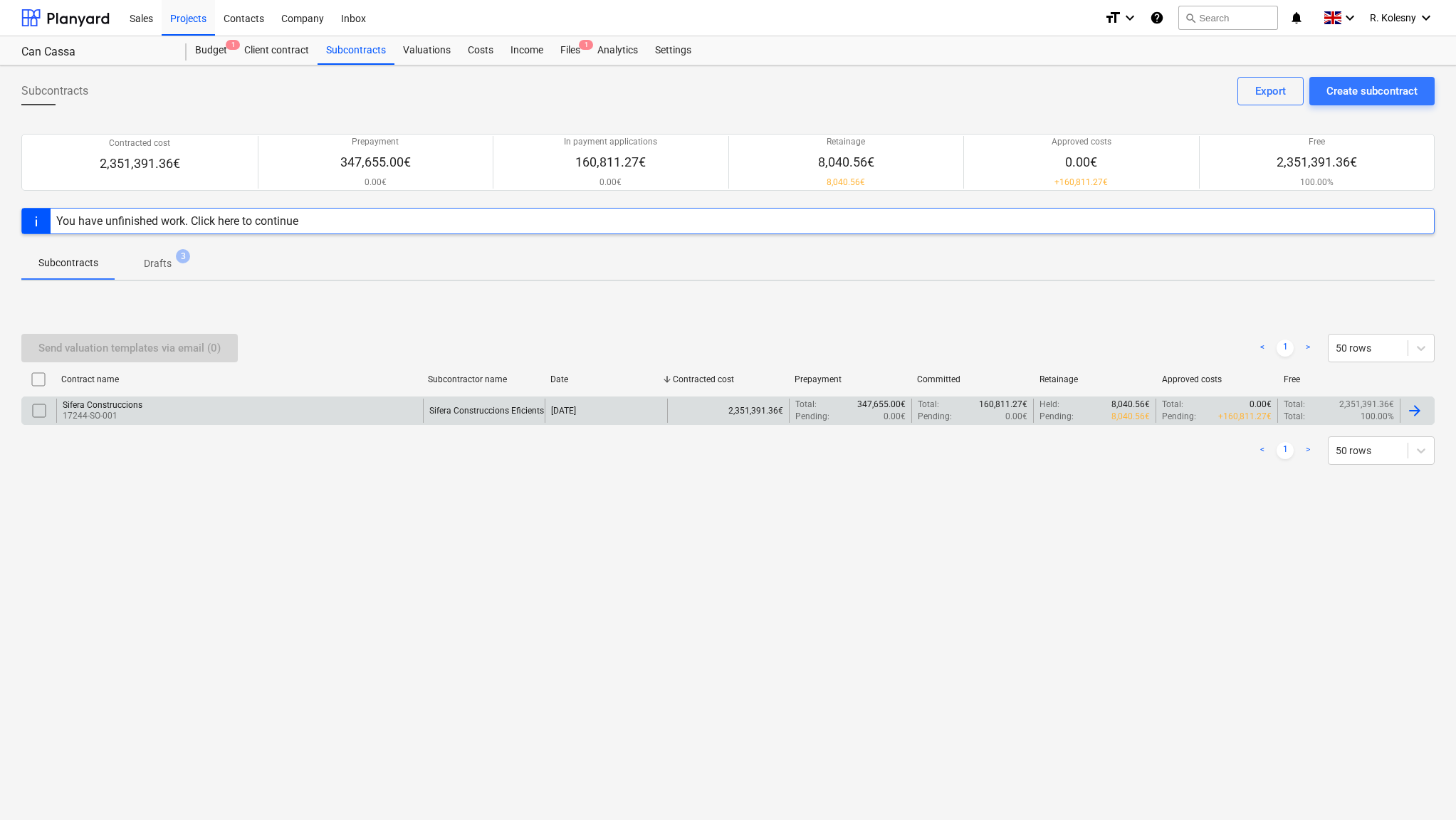
click at [39, 408] on input "checkbox" at bounding box center [39, 411] width 23 height 23
click at [143, 346] on div "Send valuation templates via email (1)" at bounding box center [129, 348] width 182 height 19
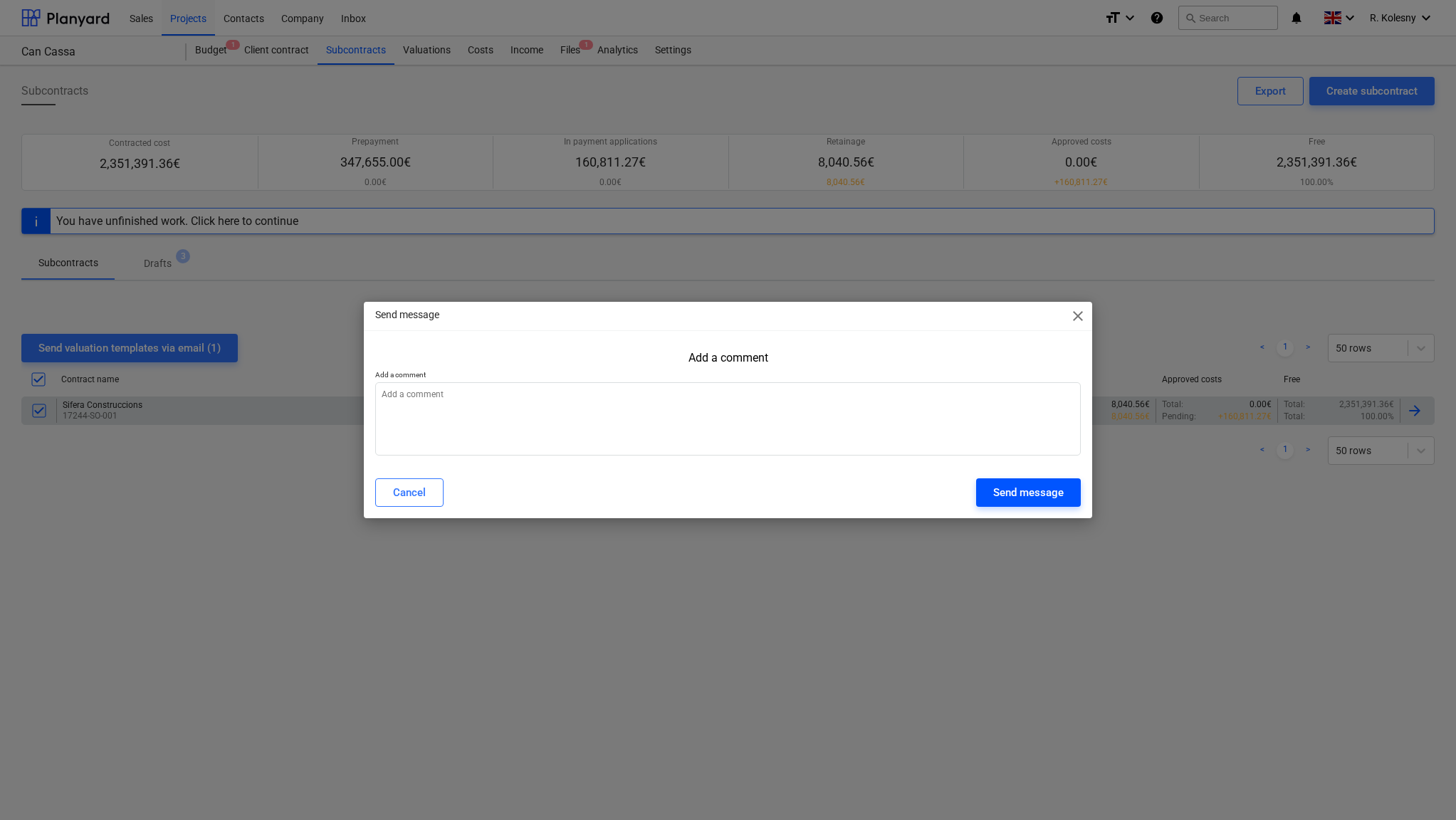
click at [1004, 493] on div "Send message" at bounding box center [1028, 493] width 71 height 19
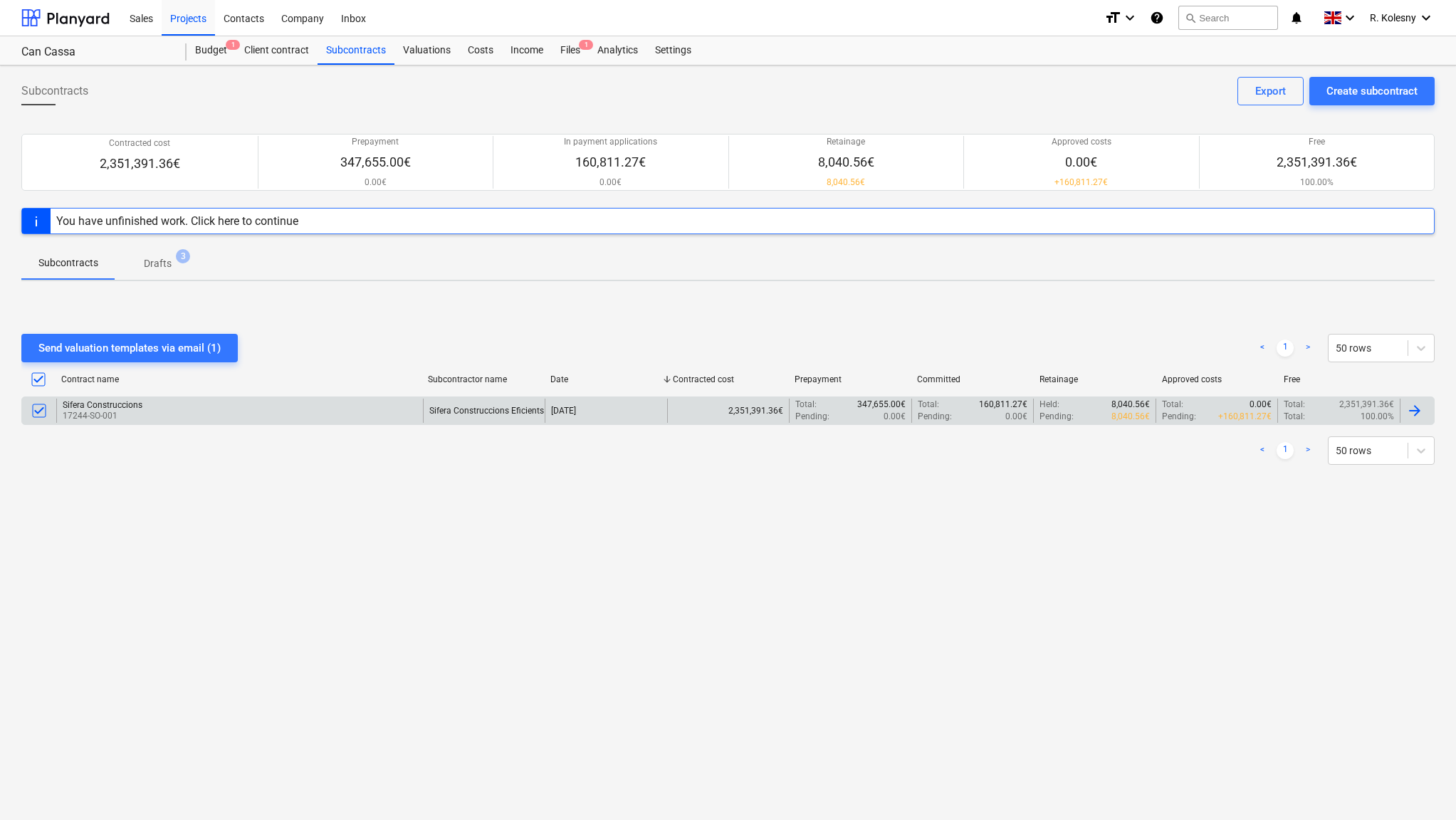
type textarea "x"
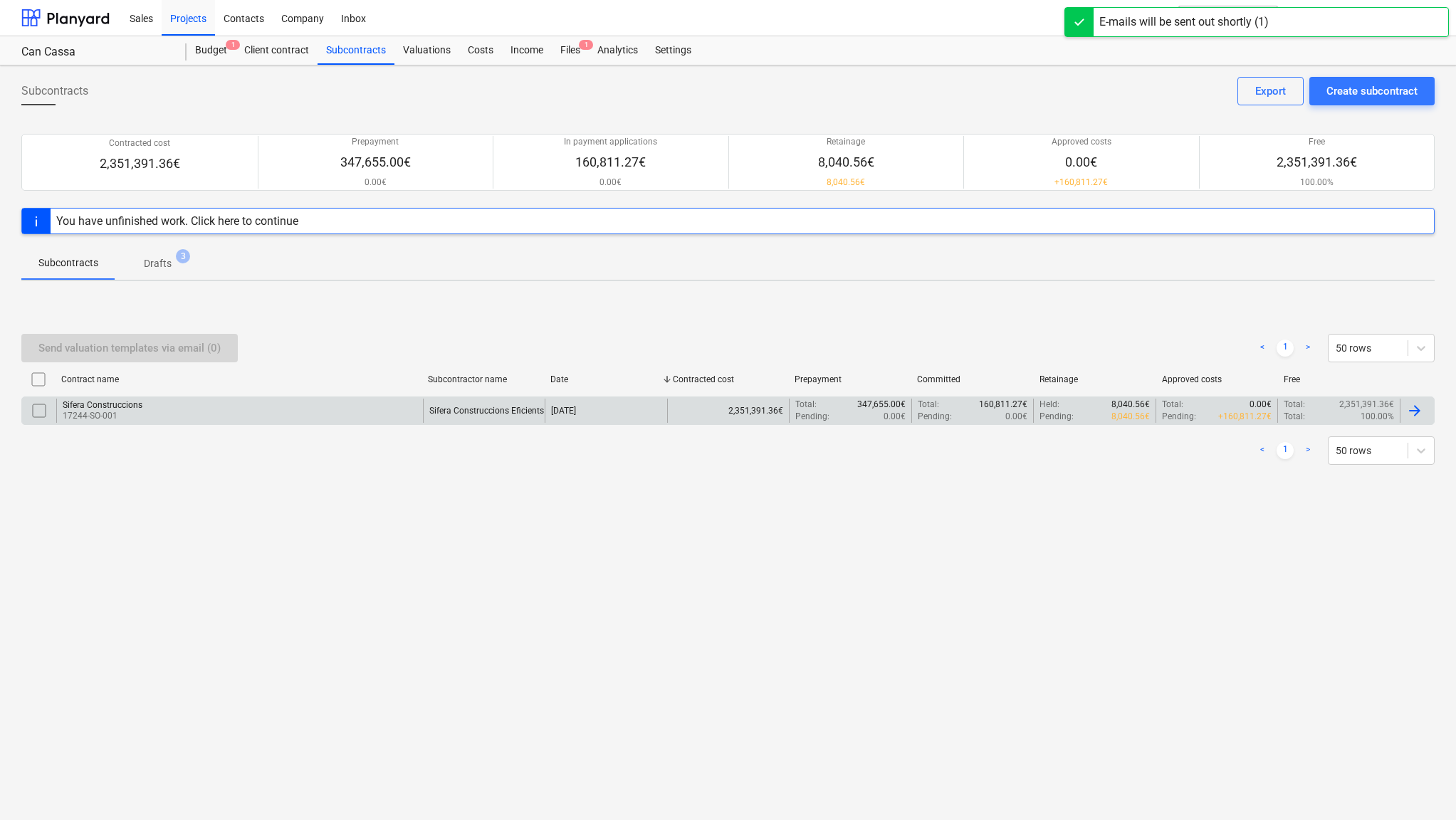
click at [112, 410] on p "17244-SO-001" at bounding box center [102, 416] width 79 height 12
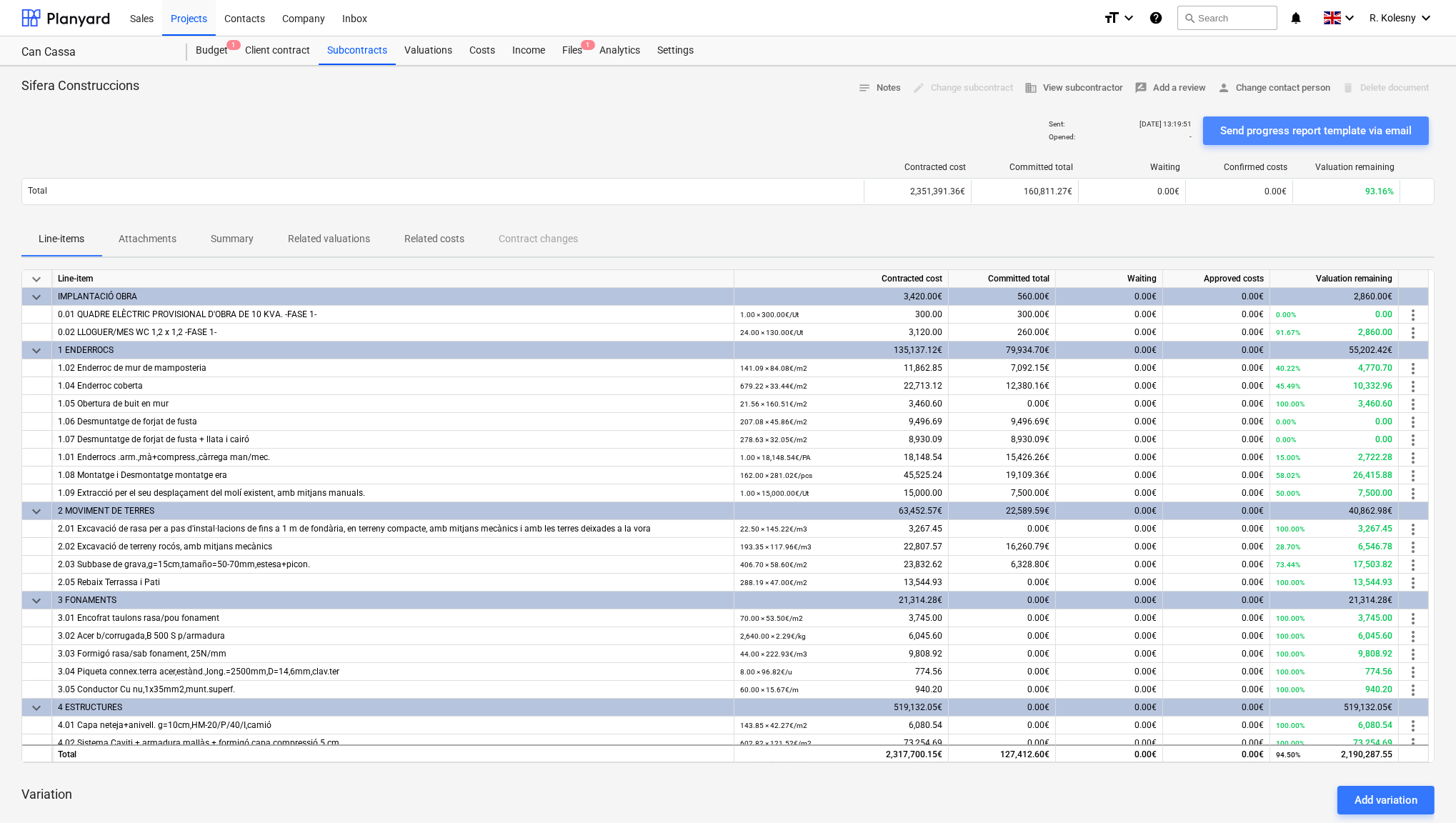
click at [1258, 129] on div "Send progress report template via email" at bounding box center [1315, 131] width 191 height 19
